Goal: Information Seeking & Learning: Learn about a topic

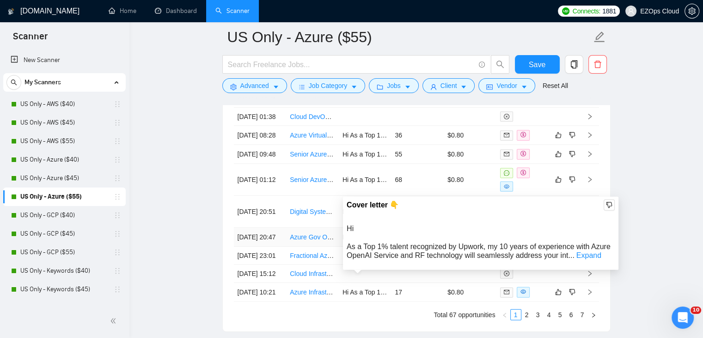
scroll to position [2427, 0]
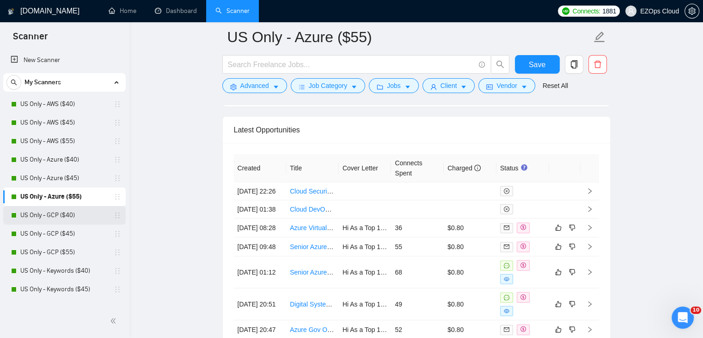
drag, startPoint x: 65, startPoint y: 217, endPoint x: 67, endPoint y: 209, distance: 8.1
click at [65, 217] on link "US Only - GCP ($40)" at bounding box center [64, 215] width 88 height 18
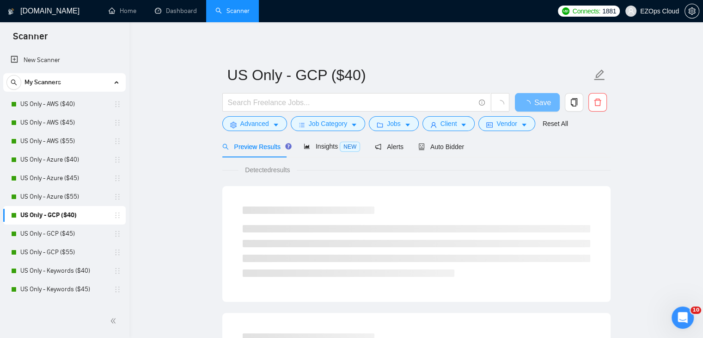
scroll to position [46, 0]
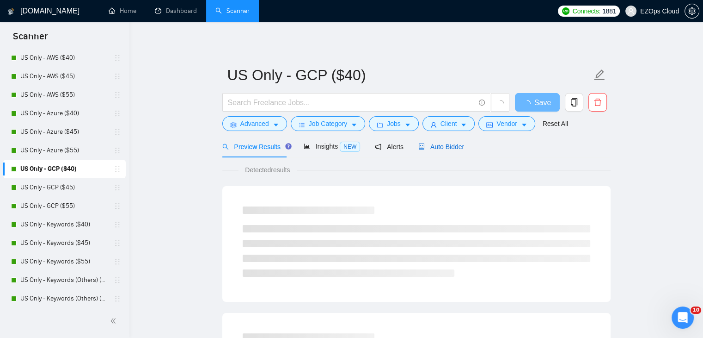
click at [450, 145] on span "Auto Bidder" at bounding box center [441, 146] width 46 height 7
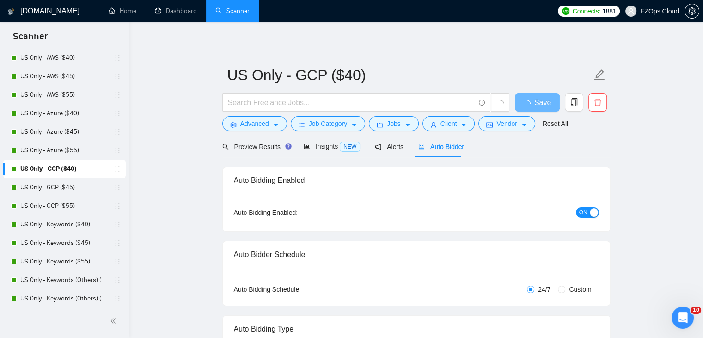
drag, startPoint x: 695, startPoint y: 256, endPoint x: 710, endPoint y: 272, distance: 21.9
click at [703, 272] on html "Scanner New Scanner My Scanners US Only - AWS ($40) US Only - AWS ($45) US Only…" at bounding box center [351, 169] width 703 height 338
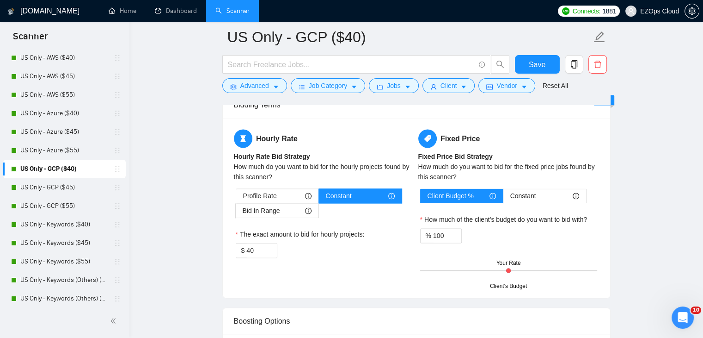
scroll to position [2262, 0]
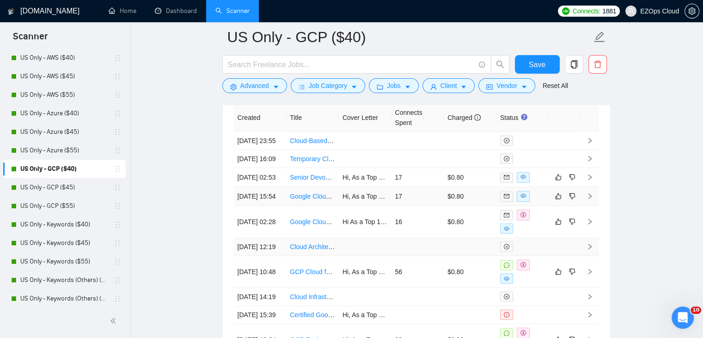
scroll to position [2447, 0]
click at [59, 190] on link "US Only - GCP ($45)" at bounding box center [64, 187] width 88 height 18
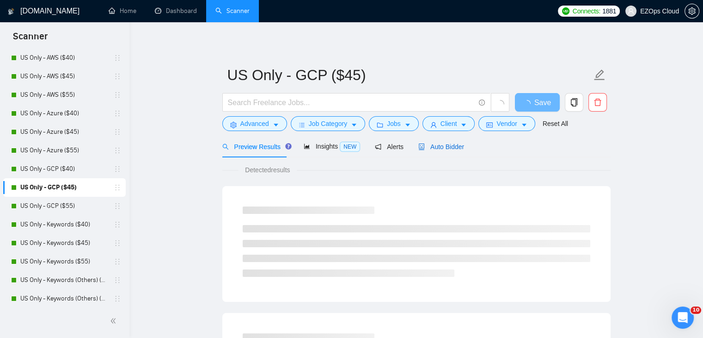
click at [447, 146] on span "Auto Bidder" at bounding box center [441, 146] width 46 height 7
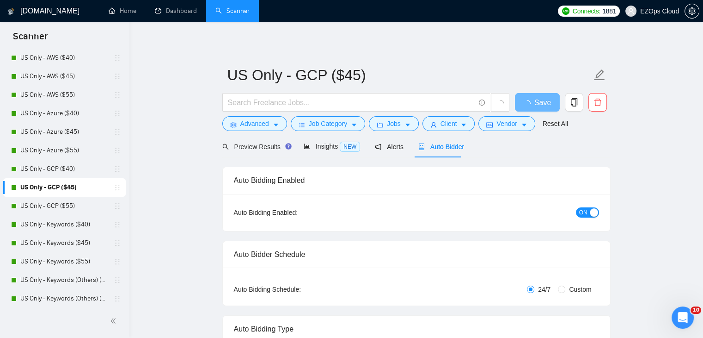
checkbox input "true"
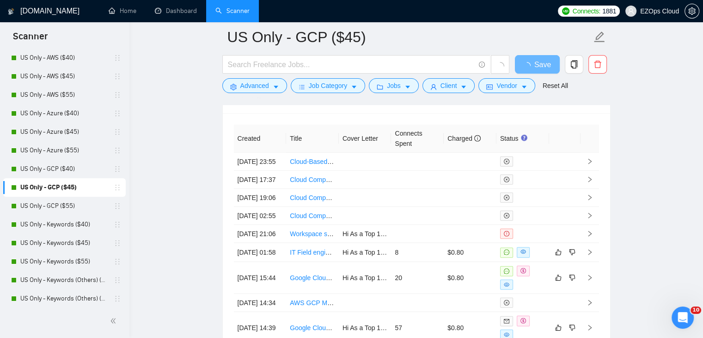
scroll to position [2302, 0]
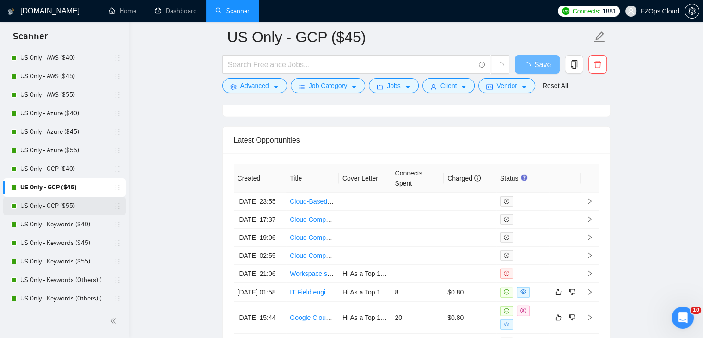
click at [71, 203] on link "US Only - GCP ($55)" at bounding box center [64, 206] width 88 height 18
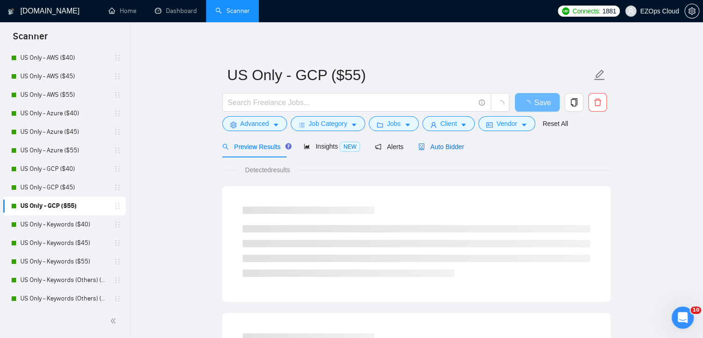
click at [453, 144] on span "Auto Bidder" at bounding box center [441, 146] width 46 height 7
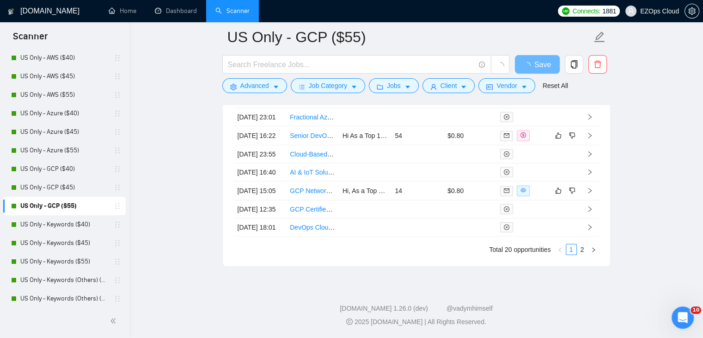
scroll to position [2366, 0]
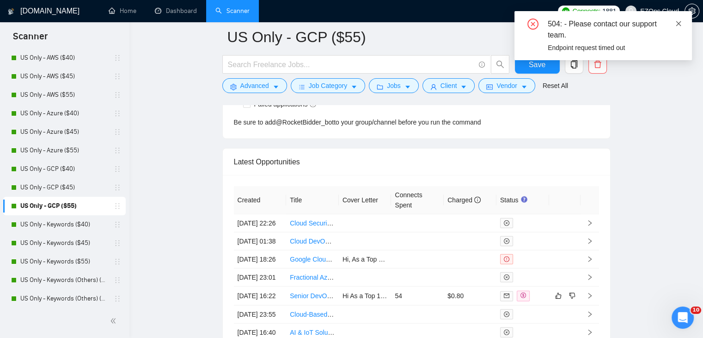
click at [678, 25] on icon "close" at bounding box center [678, 23] width 5 height 5
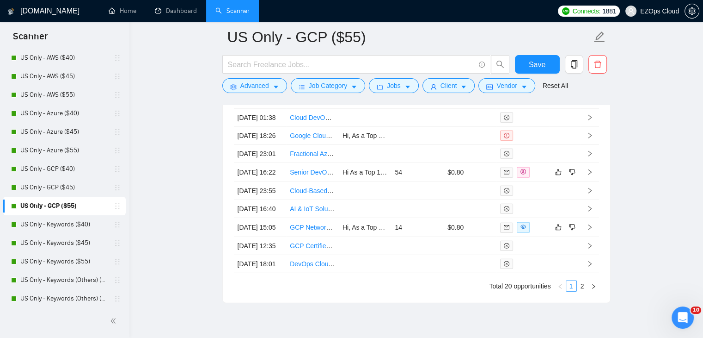
scroll to position [2493, 0]
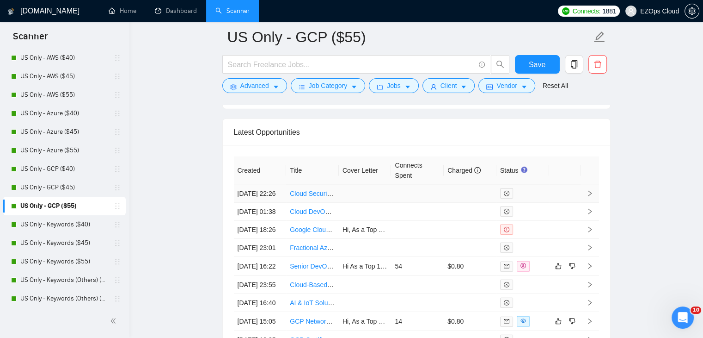
scroll to position [2400, 0]
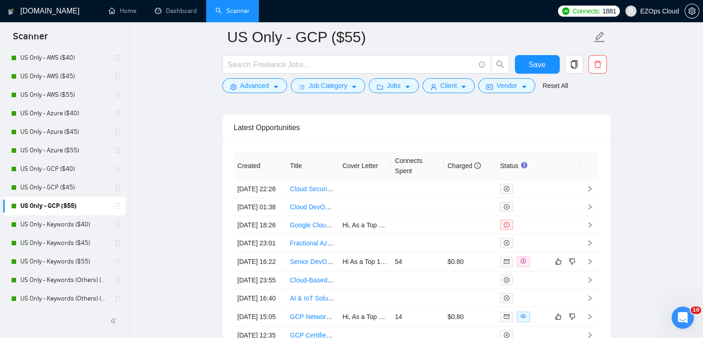
drag, startPoint x: 85, startPoint y: 223, endPoint x: 470, endPoint y: 98, distance: 405.3
click at [85, 223] on link "US Only - Keywords ($40)" at bounding box center [64, 224] width 88 height 18
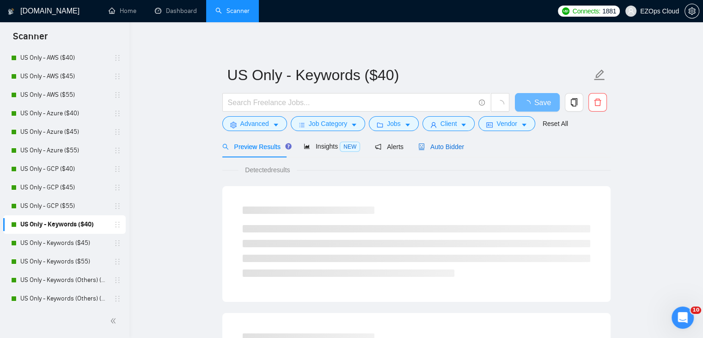
click at [450, 148] on span "Auto Bidder" at bounding box center [441, 146] width 46 height 7
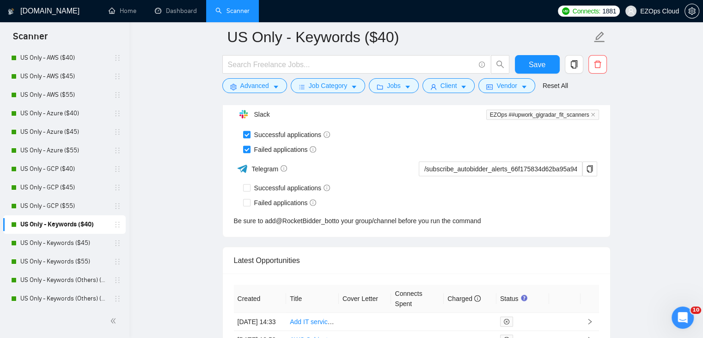
scroll to position [2421, 0]
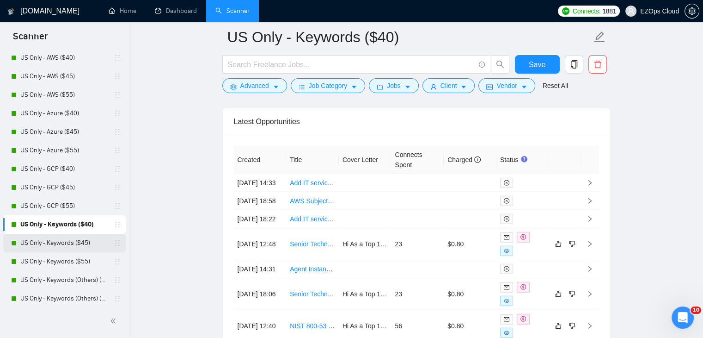
click at [74, 240] on link "US Only - Keywords ($45)" at bounding box center [64, 242] width 88 height 18
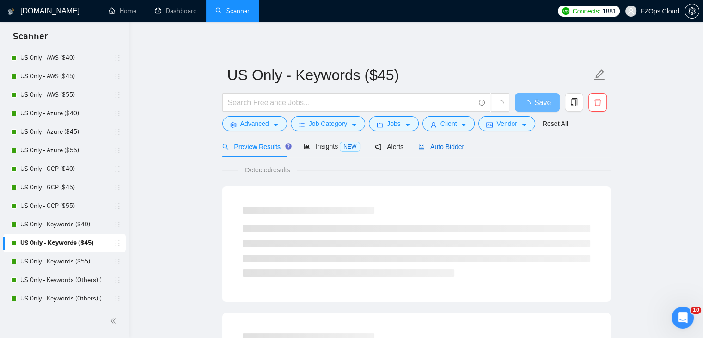
click at [435, 148] on span "Auto Bidder" at bounding box center [441, 146] width 46 height 7
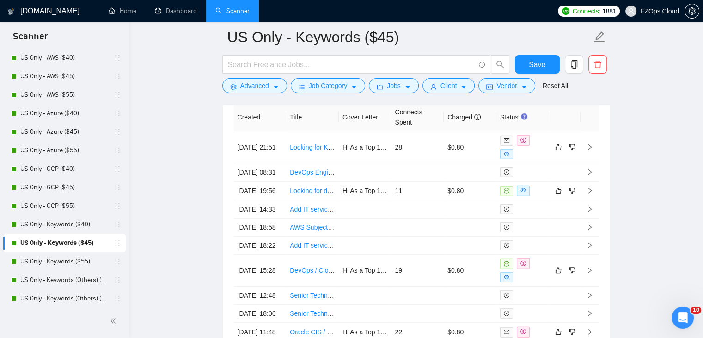
scroll to position [2448, 0]
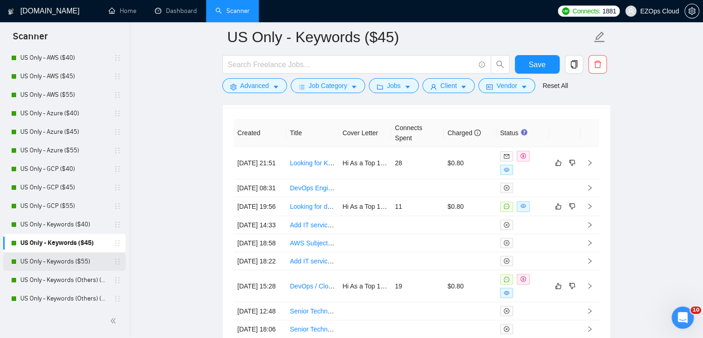
click at [73, 267] on link "US Only - Keywords ($55)" at bounding box center [64, 261] width 88 height 18
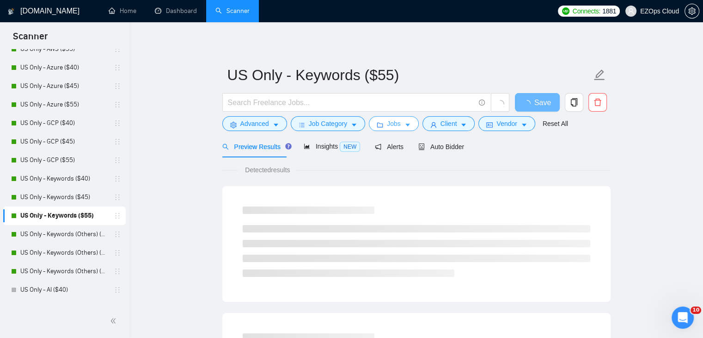
scroll to position [92, 0]
drag, startPoint x: 455, startPoint y: 148, endPoint x: 710, endPoint y: 253, distance: 275.4
click at [455, 148] on span "Auto Bidder" at bounding box center [441, 146] width 46 height 7
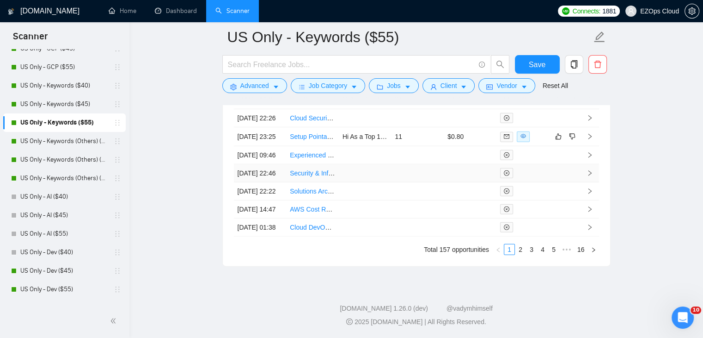
scroll to position [2626, 0]
click at [522, 254] on link "2" at bounding box center [521, 249] width 10 height 10
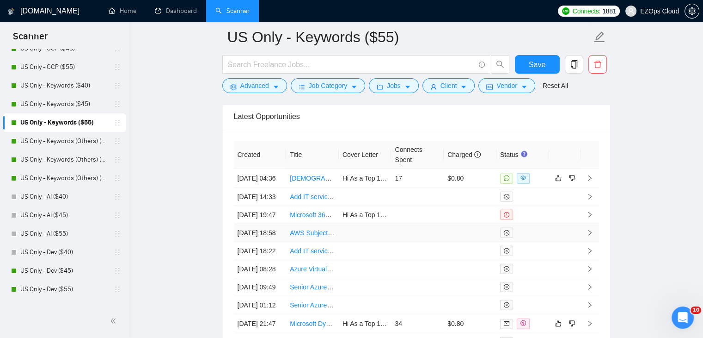
scroll to position [2637, 0]
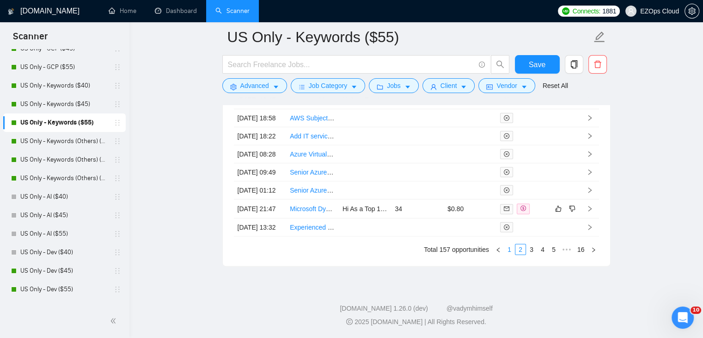
click at [509, 252] on link "1" at bounding box center [509, 249] width 10 height 10
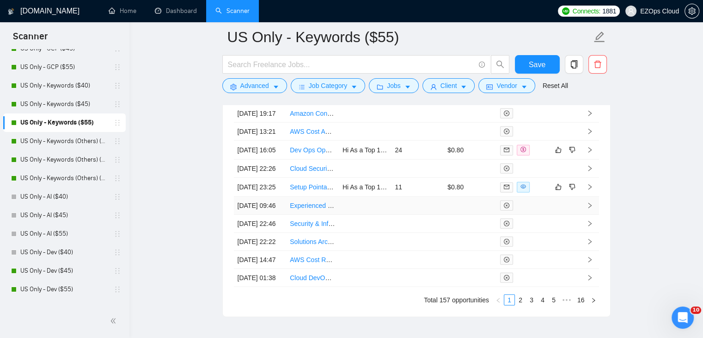
scroll to position [2498, 0]
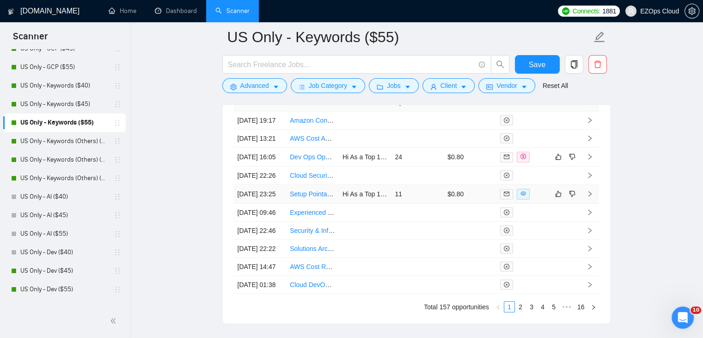
click at [316, 197] on link "Setup Pointagram Integration on Slack" at bounding box center [345, 193] width 111 height 7
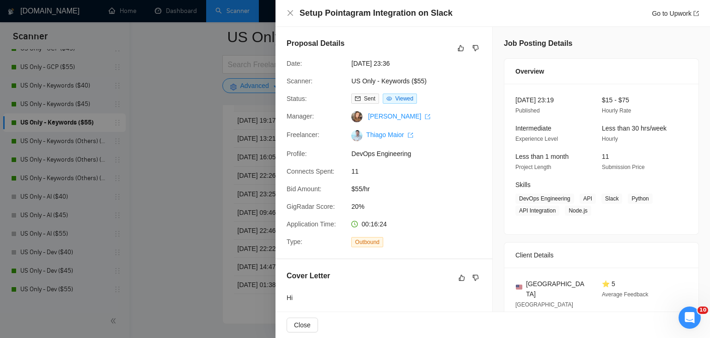
click at [208, 116] on div at bounding box center [355, 169] width 710 height 338
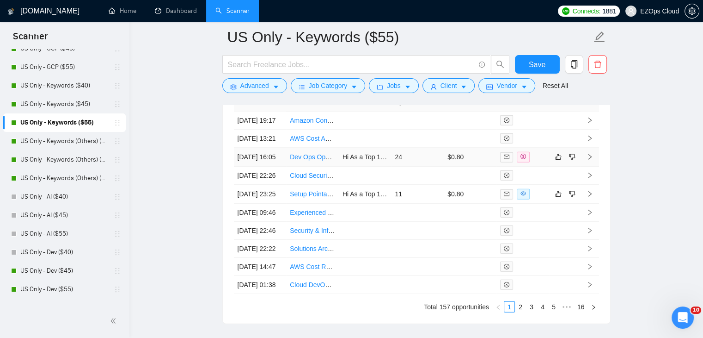
click at [318, 160] on link "Dev Ops Opportunity" at bounding box center [320, 156] width 61 height 7
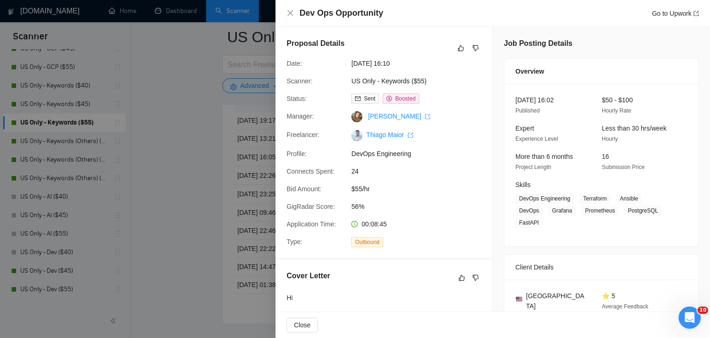
click at [177, 111] on div at bounding box center [355, 169] width 710 height 338
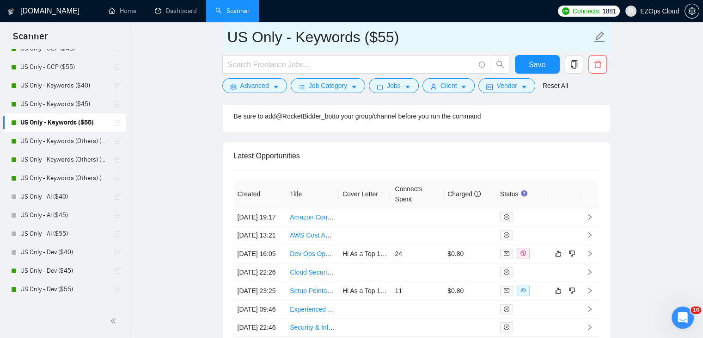
scroll to position [2452, 0]
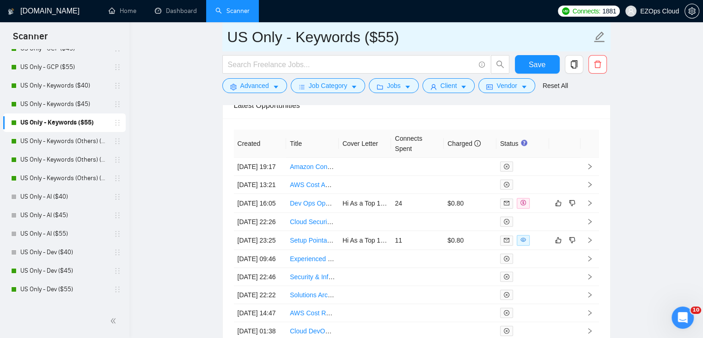
drag, startPoint x: 414, startPoint y: 41, endPoint x: 220, endPoint y: 31, distance: 194.5
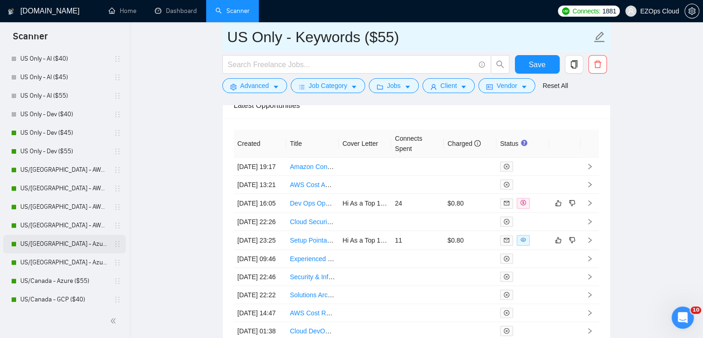
scroll to position [324, 0]
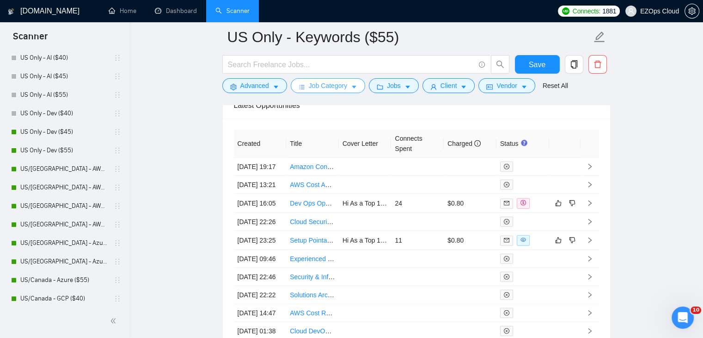
drag, startPoint x: 74, startPoint y: 160, endPoint x: 331, endPoint y: 86, distance: 267.4
click at [74, 160] on link "US/[GEOGRAPHIC_DATA] - AWS (Best Clients) ($55)" at bounding box center [64, 169] width 88 height 18
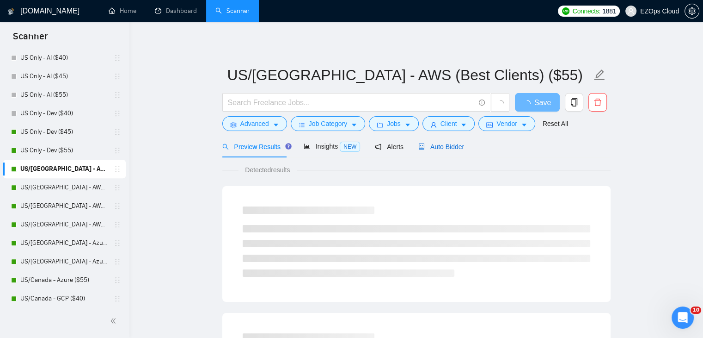
click at [454, 141] on div "Auto Bidder" at bounding box center [441, 146] width 46 height 10
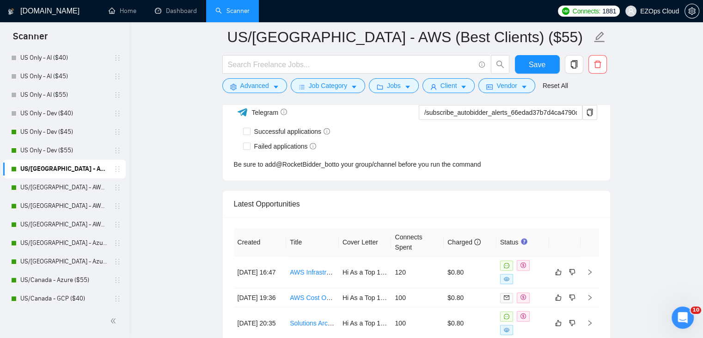
scroll to position [2400, 0]
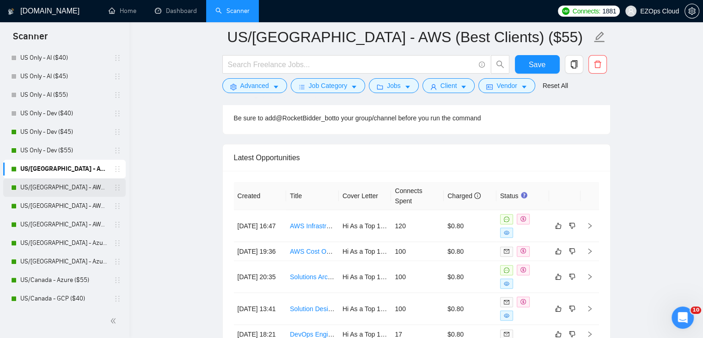
click at [63, 188] on link "US/[GEOGRAPHIC_DATA] - AWS ($40)" at bounding box center [64, 187] width 88 height 18
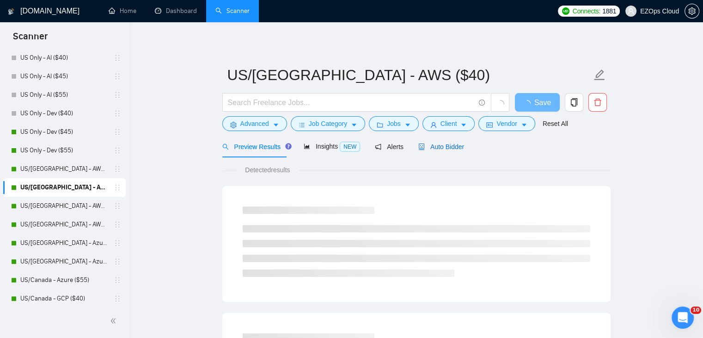
click at [433, 147] on span "Auto Bidder" at bounding box center [441, 146] width 46 height 7
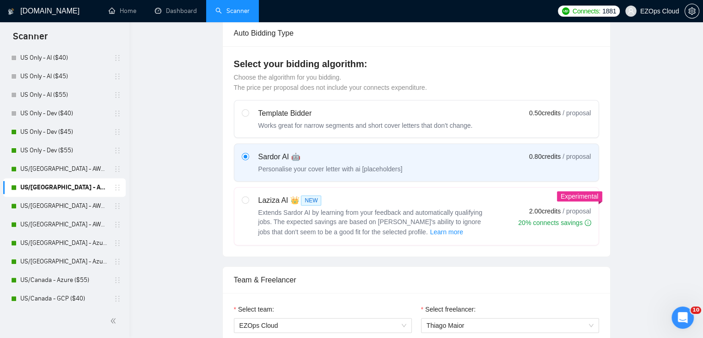
checkbox input "true"
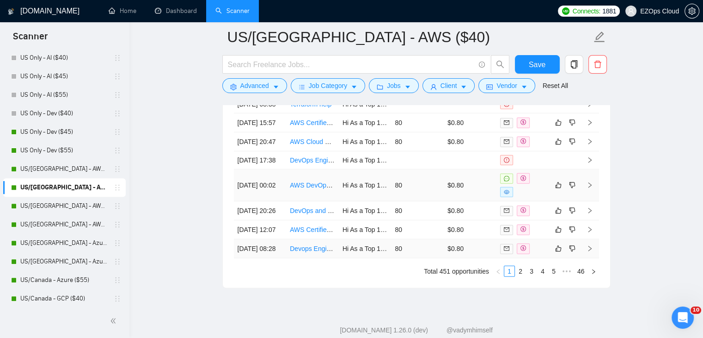
scroll to position [2527, 0]
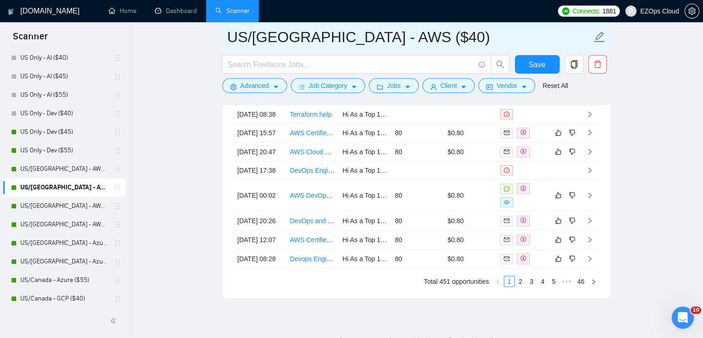
drag, startPoint x: 396, startPoint y: 35, endPoint x: 215, endPoint y: 29, distance: 180.4
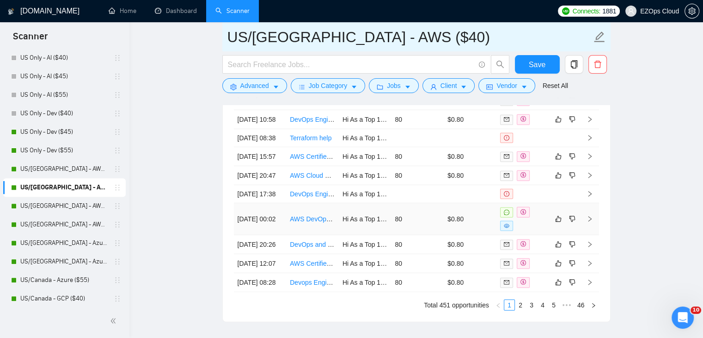
scroll to position [2481, 0]
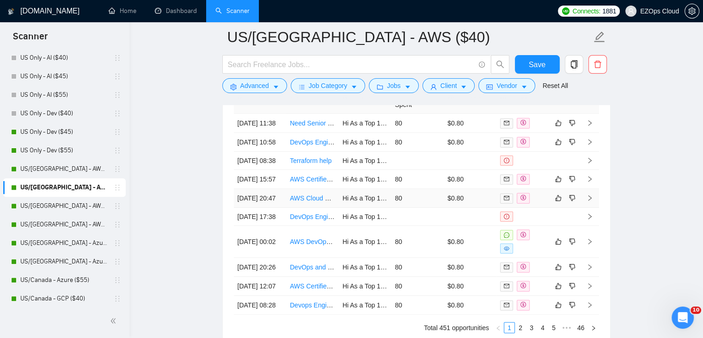
click at [314, 202] on link "AWS Cloud Services Cost Analysis" at bounding box center [340, 197] width 100 height 7
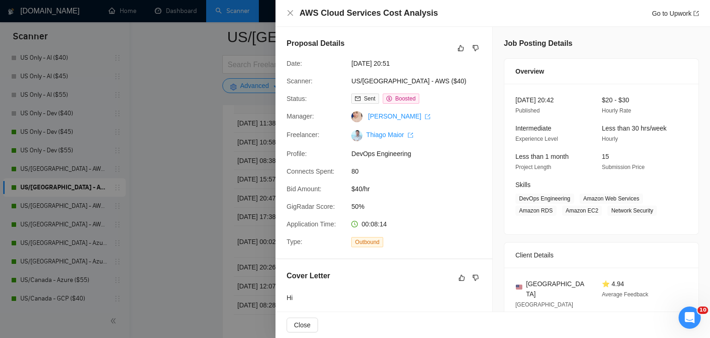
click at [200, 195] on div at bounding box center [355, 169] width 710 height 338
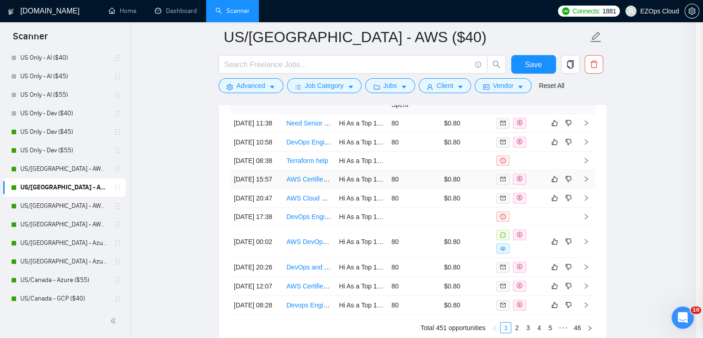
click at [323, 183] on link "AWS Certified DevOps Engineer Needed for Project" at bounding box center [361, 178] width 149 height 7
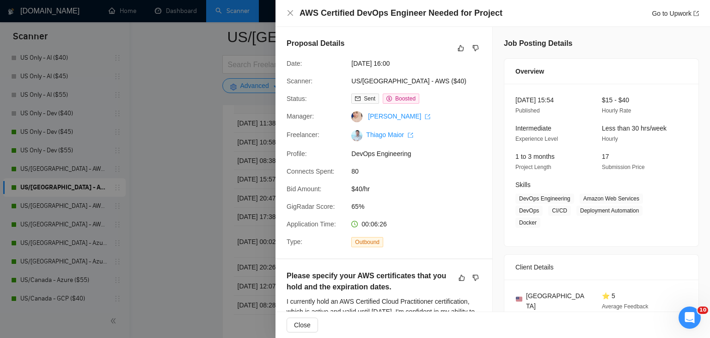
click at [185, 176] on div at bounding box center [355, 169] width 710 height 338
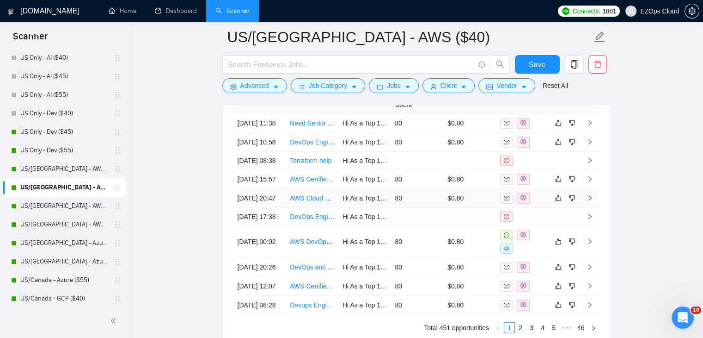
click at [313, 202] on link "AWS Cloud Services Cost Analysis" at bounding box center [340, 197] width 100 height 7
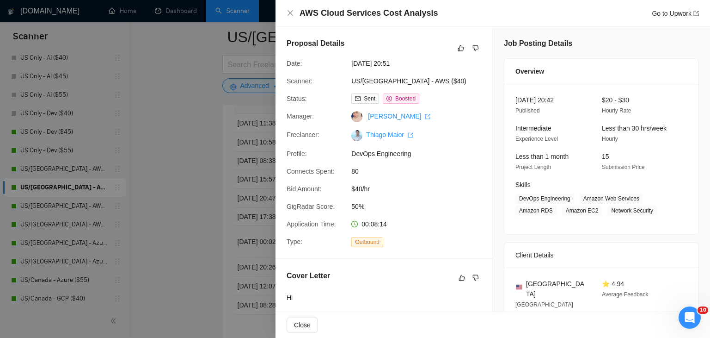
click at [200, 207] on div at bounding box center [355, 169] width 710 height 338
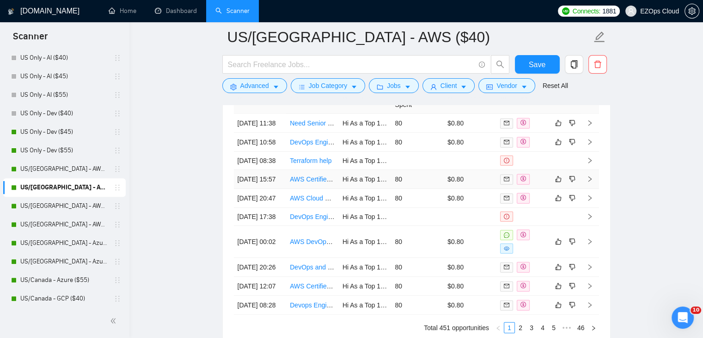
click at [314, 183] on link "AWS Certified DevOps Engineer Needed for Project" at bounding box center [364, 178] width 149 height 7
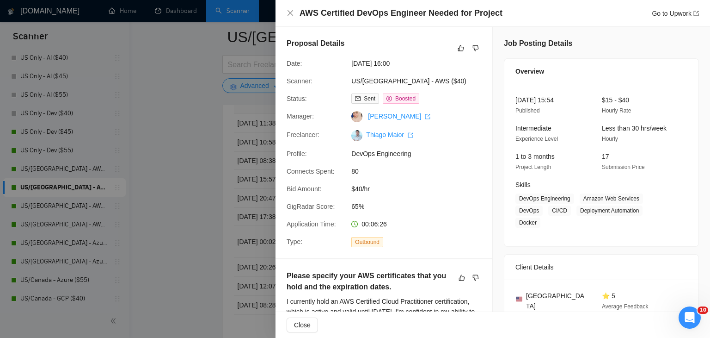
click at [185, 143] on div at bounding box center [355, 169] width 710 height 338
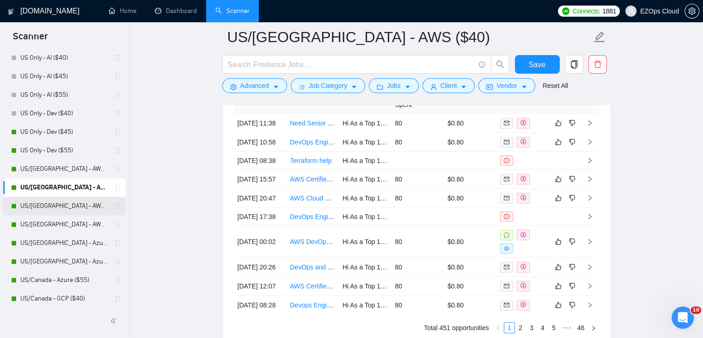
click at [72, 209] on link "US/[GEOGRAPHIC_DATA] - AWS ($45)" at bounding box center [64, 206] width 88 height 18
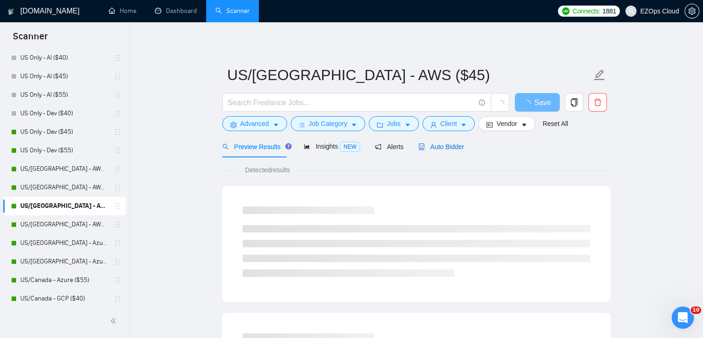
click at [433, 148] on span "Auto Bidder" at bounding box center [441, 146] width 46 height 7
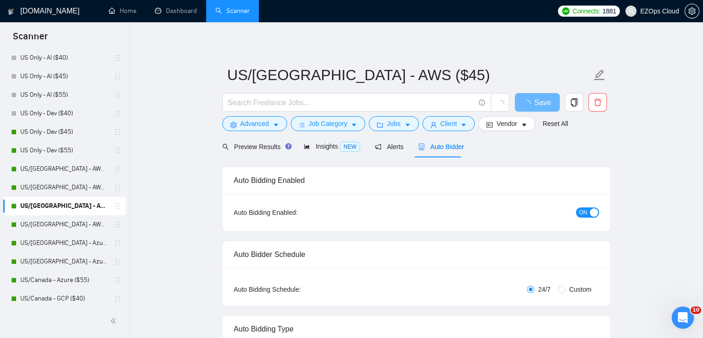
checkbox input "true"
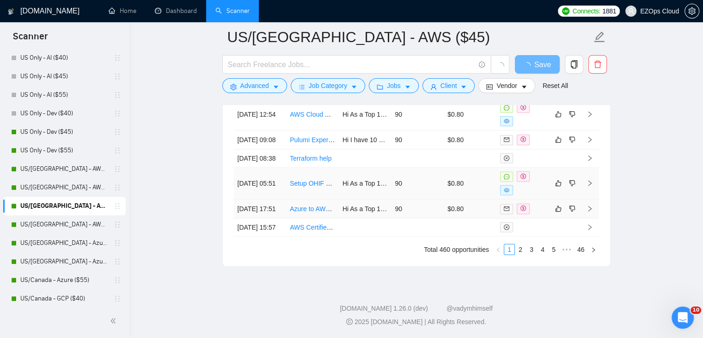
scroll to position [2547, 0]
click at [528, 250] on link "3" at bounding box center [532, 249] width 10 height 10
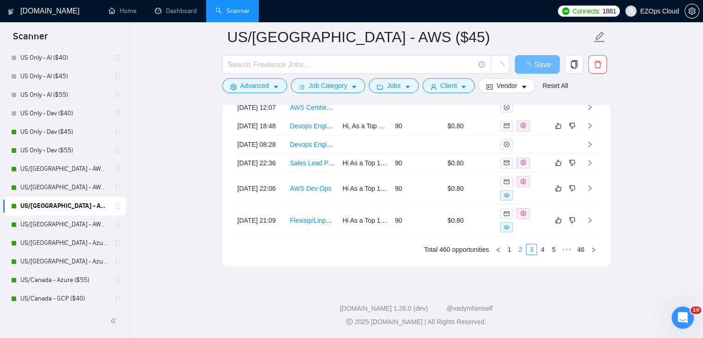
click at [520, 250] on link "2" at bounding box center [521, 249] width 10 height 10
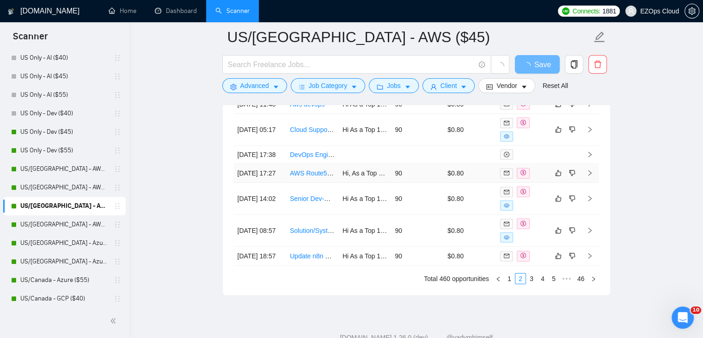
scroll to position [2362, 0]
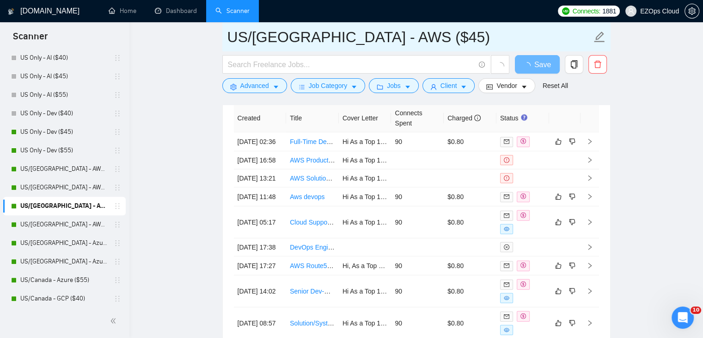
drag, startPoint x: 399, startPoint y: 34, endPoint x: 197, endPoint y: 36, distance: 202.5
